Goal: Information Seeking & Learning: Learn about a topic

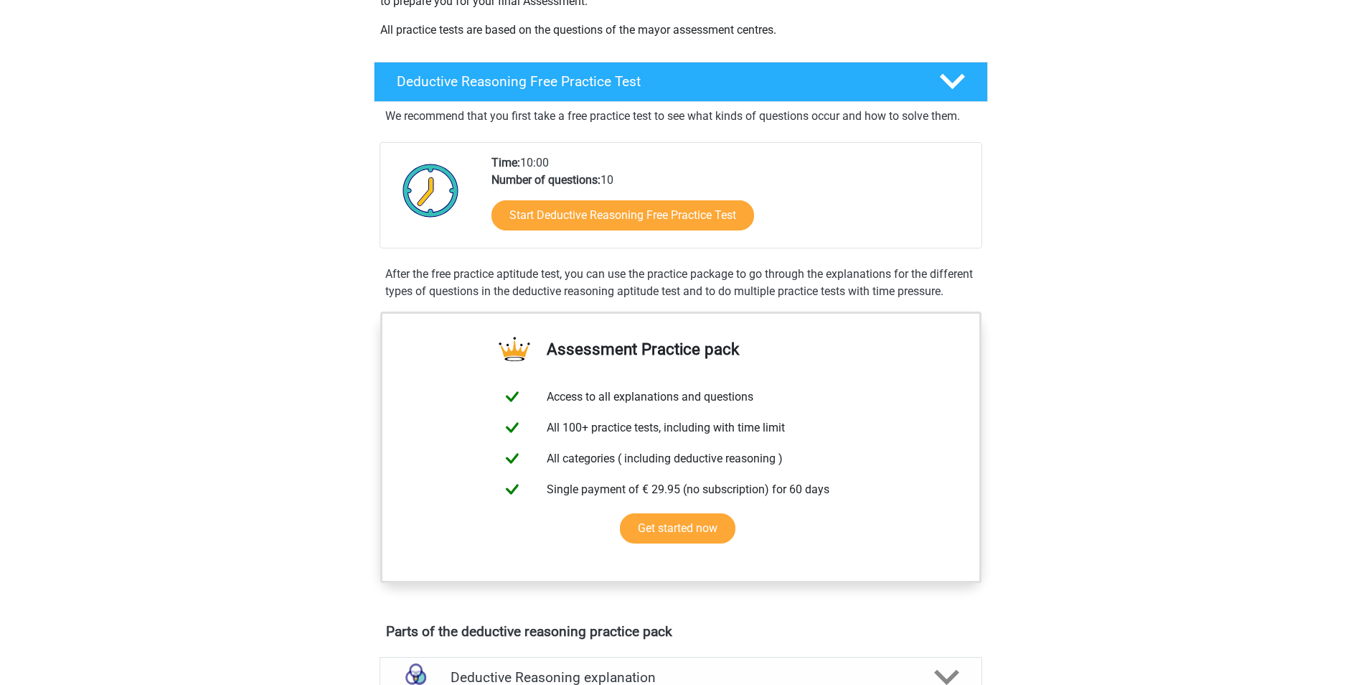
scroll to position [287, 0]
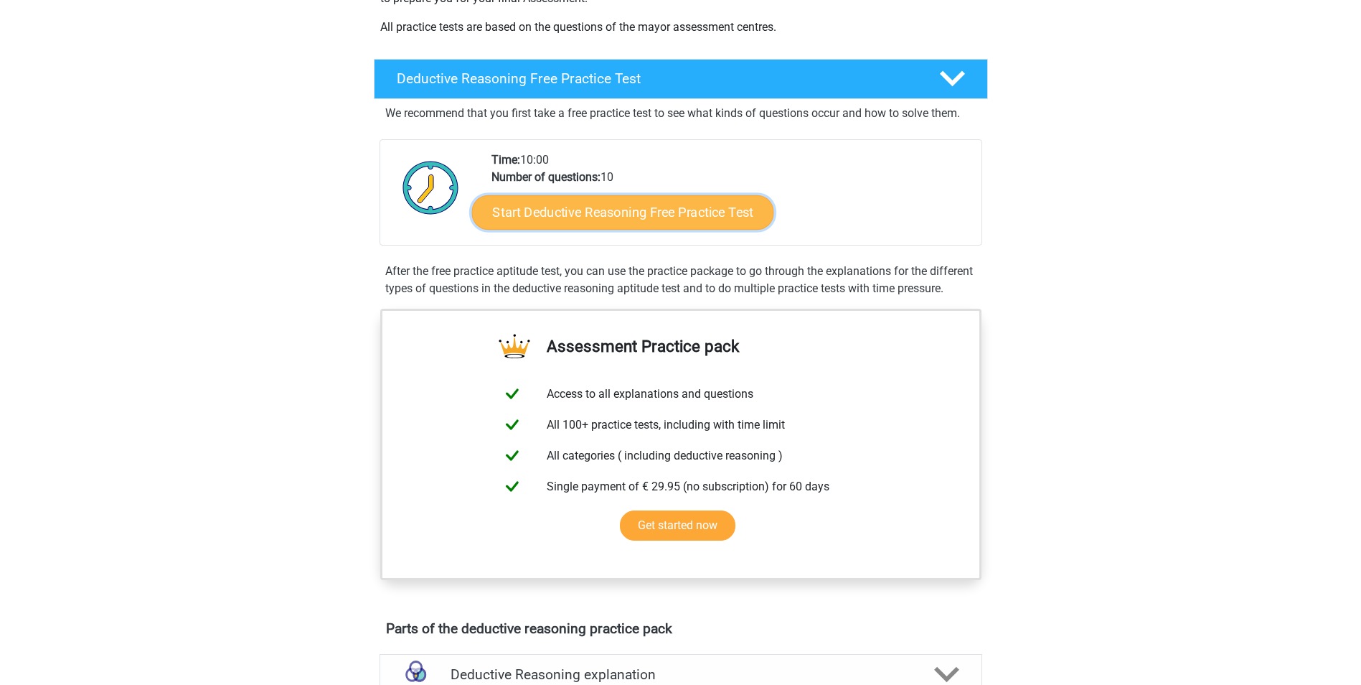
click at [573, 214] on link "Start Deductive Reasoning Free Practice Test" at bounding box center [622, 211] width 302 height 34
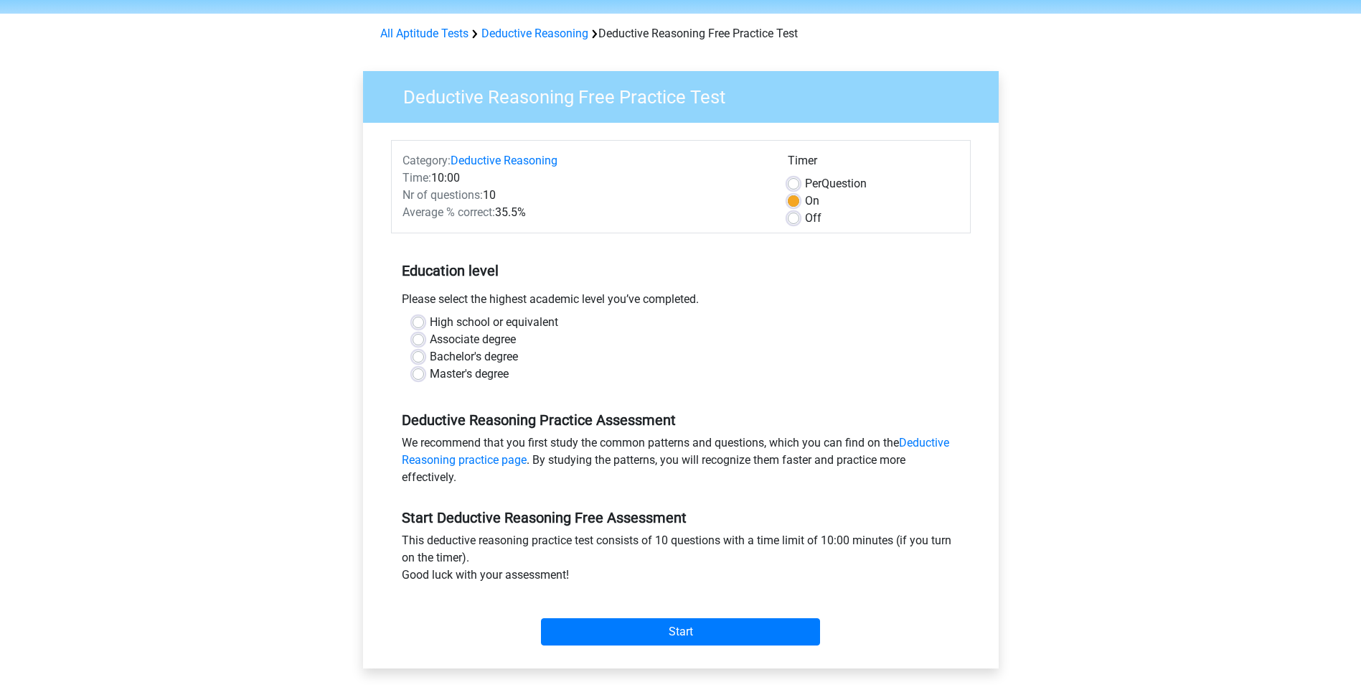
scroll to position [72, 0]
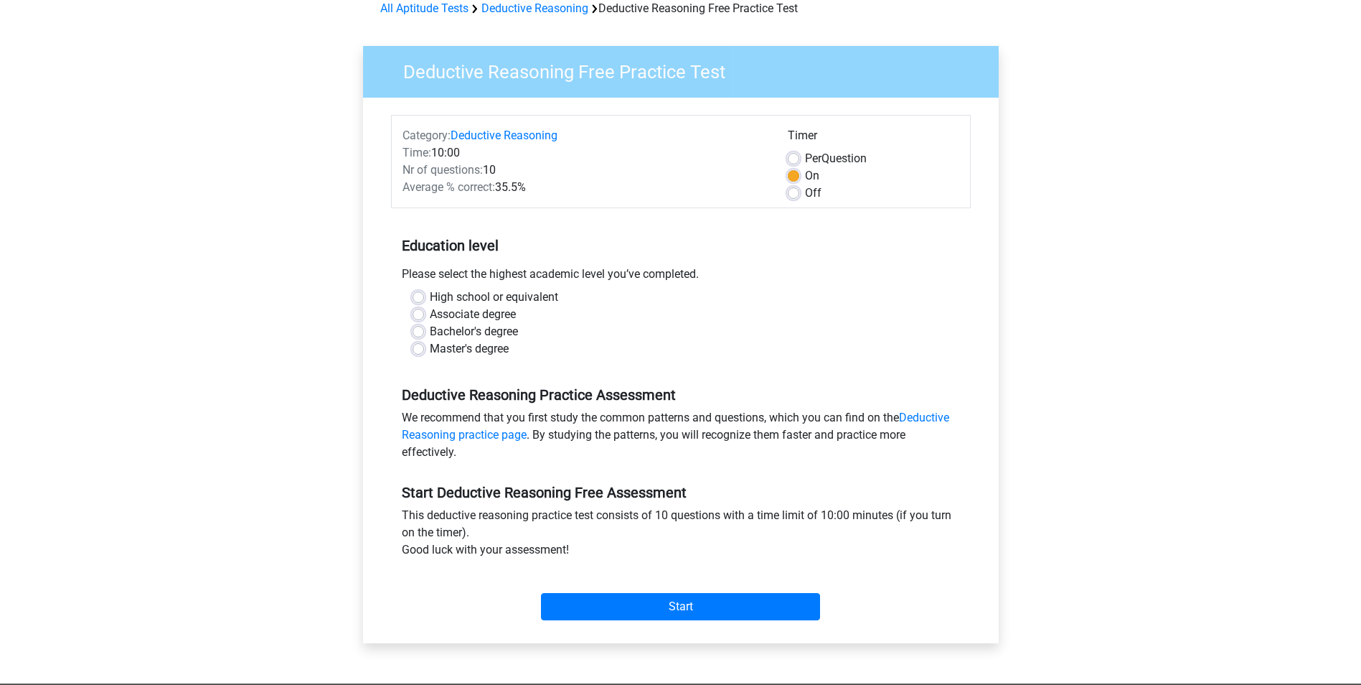
click at [430, 300] on label "High school or equivalent" at bounding box center [494, 296] width 128 height 17
click at [418, 300] on input "High school or equivalent" at bounding box center [418, 295] width 11 height 14
radio input "true"
click at [430, 314] on label "Associate degree" at bounding box center [473, 314] width 86 height 17
click at [418, 314] on input "Associate degree" at bounding box center [418, 313] width 11 height 14
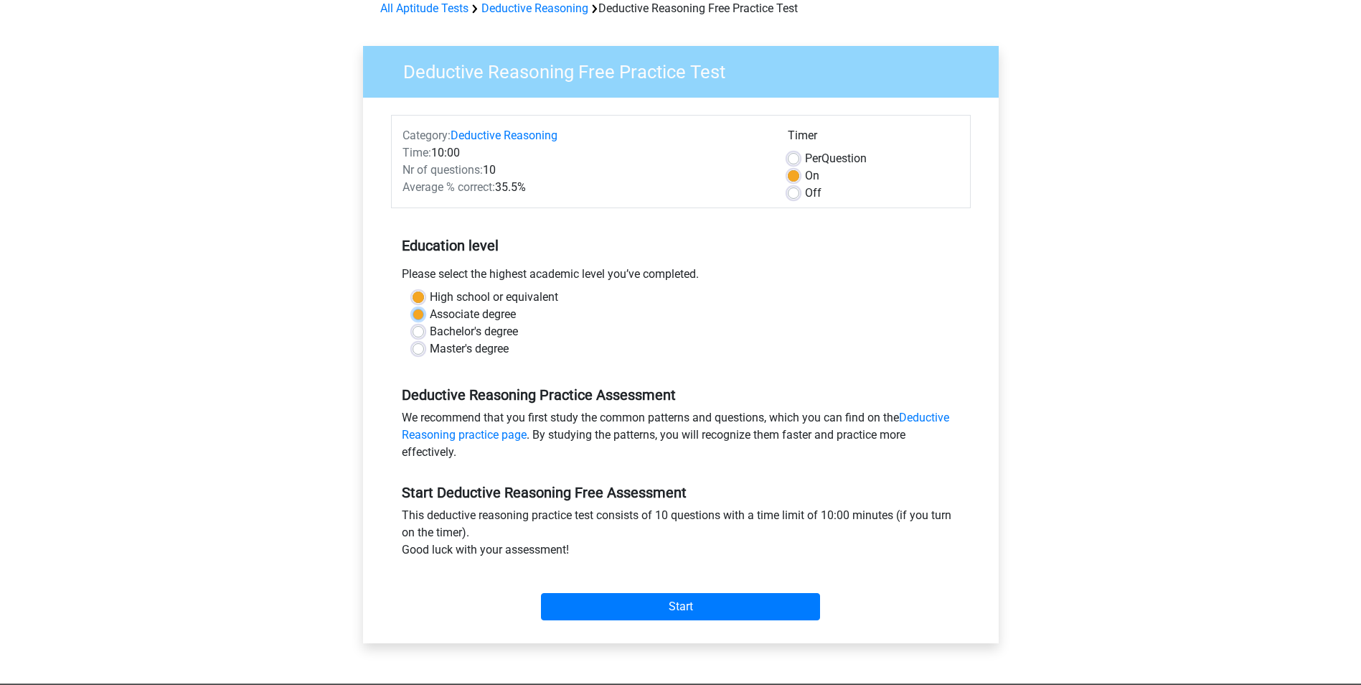
radio input "true"
click at [682, 606] on input "Start" at bounding box center [680, 606] width 279 height 27
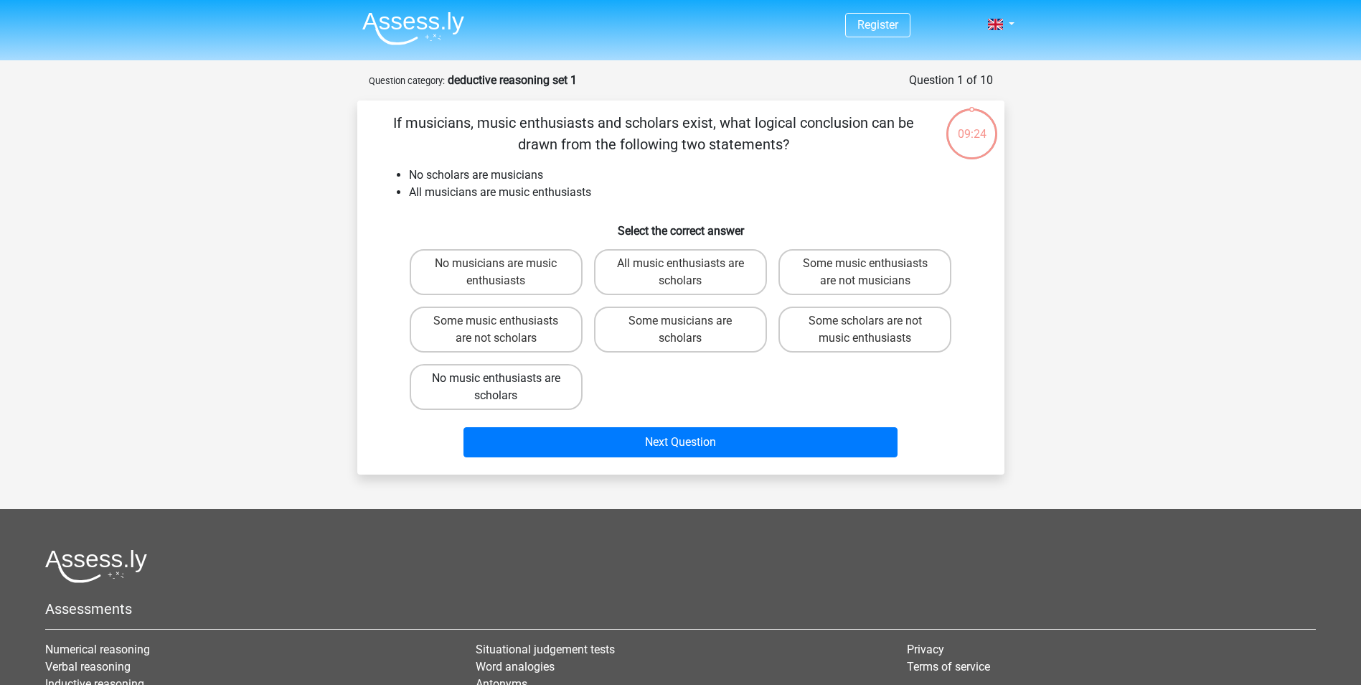
click at [515, 387] on label "No music enthusiasts are scholars" at bounding box center [496, 387] width 173 height 46
click at [505, 387] on input "No music enthusiasts are scholars" at bounding box center [500, 382] width 9 height 9
radio input "true"
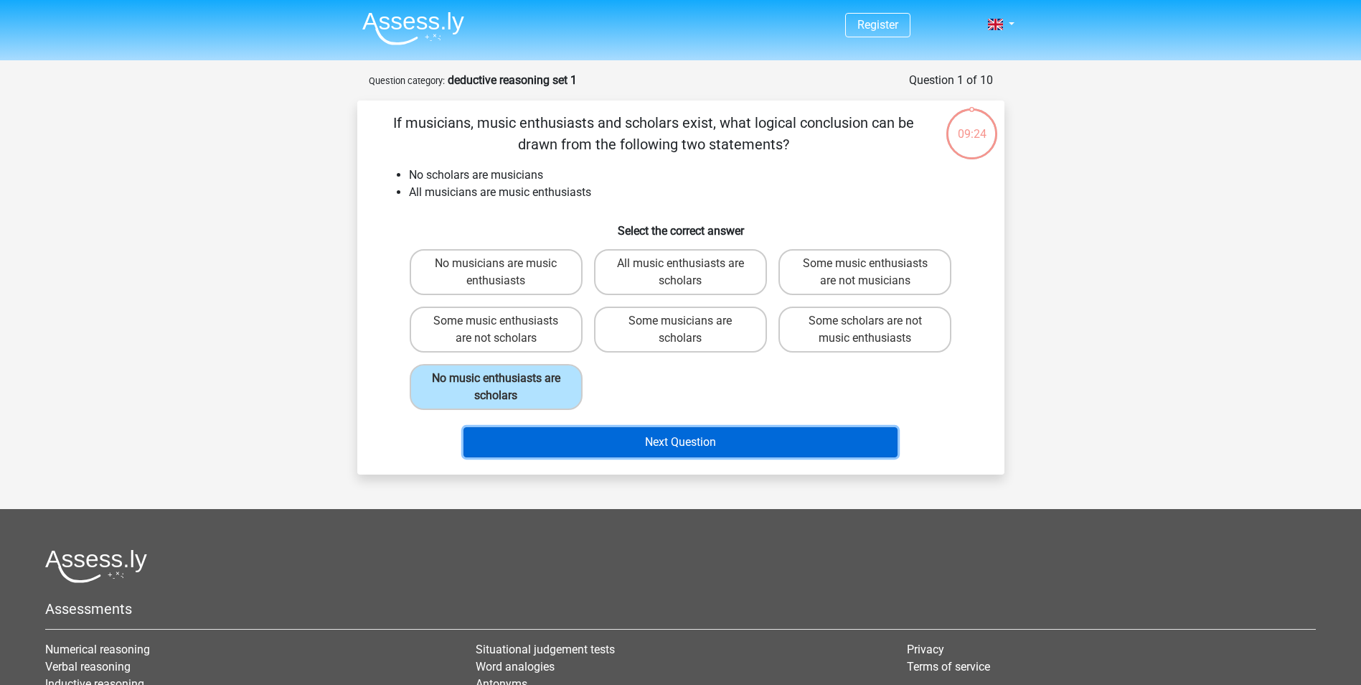
click at [624, 432] on button "Next Question" at bounding box center [681, 442] width 434 height 30
